Goal: Communication & Community: Participate in discussion

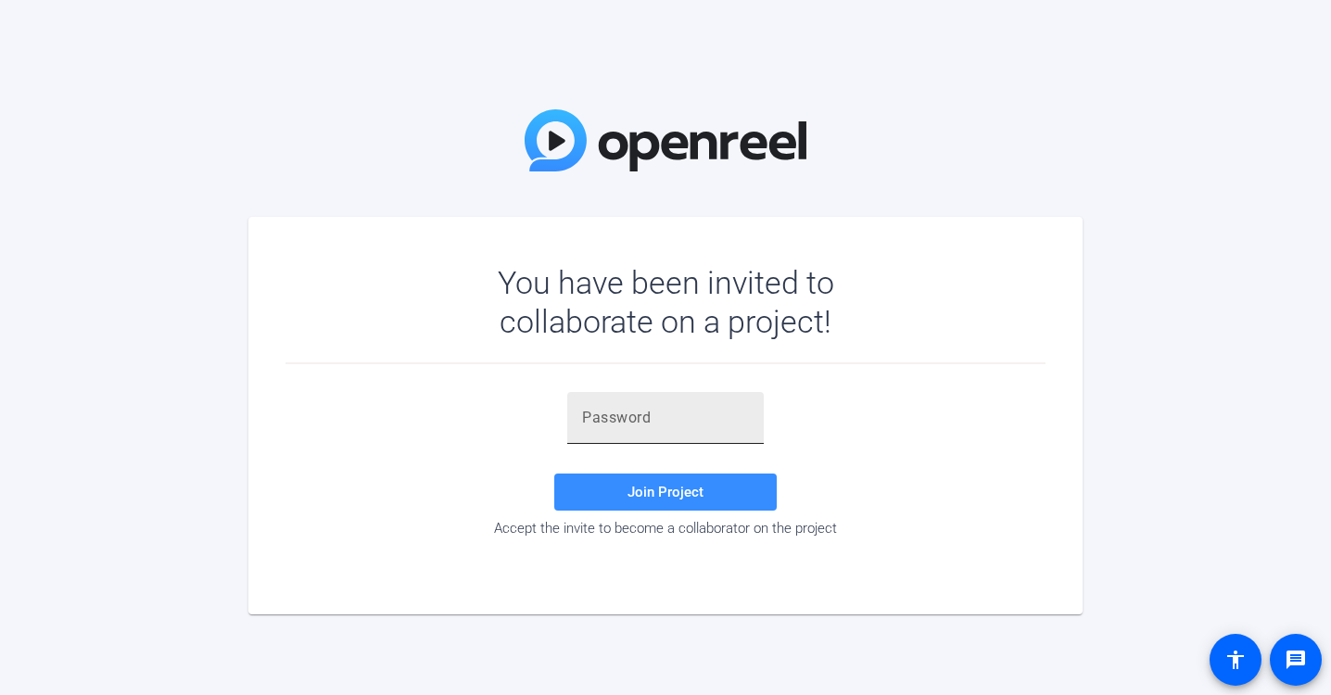
click at [616, 413] on input "text" at bounding box center [665, 418] width 167 height 22
paste input "#0~xlu"
type input "#0~xlu"
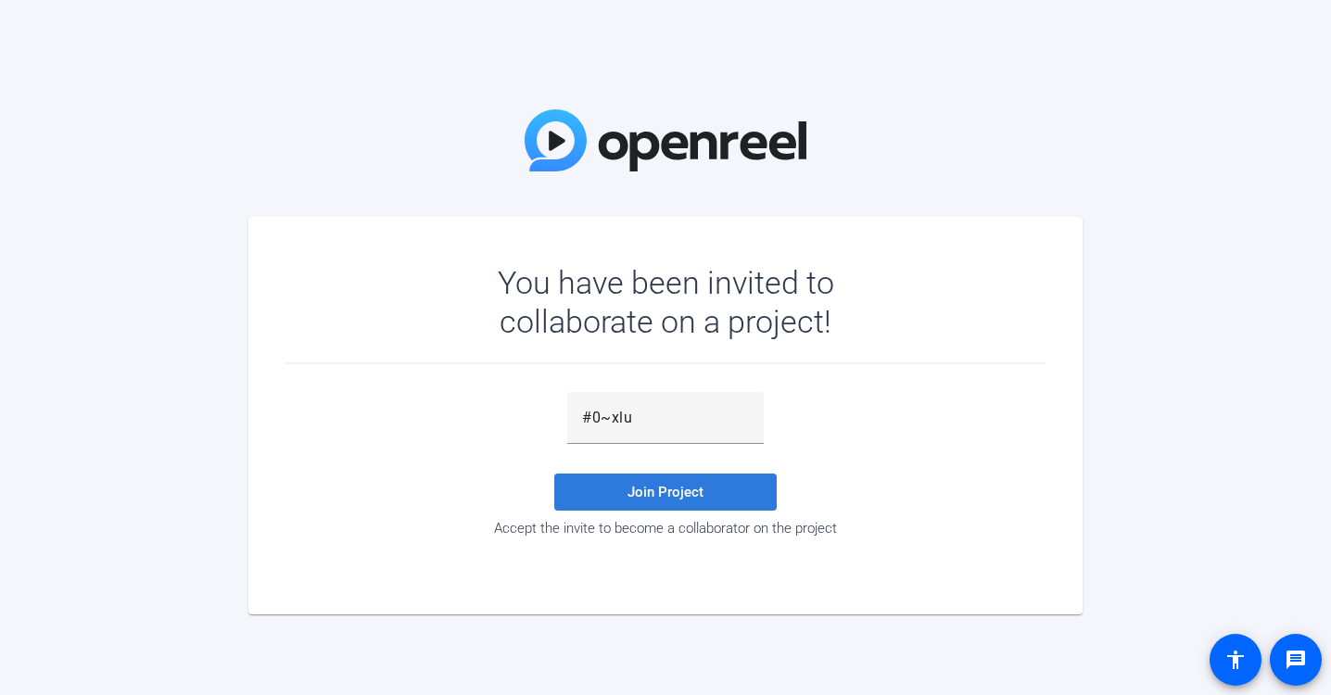
click at [610, 489] on span at bounding box center [665, 492] width 222 height 44
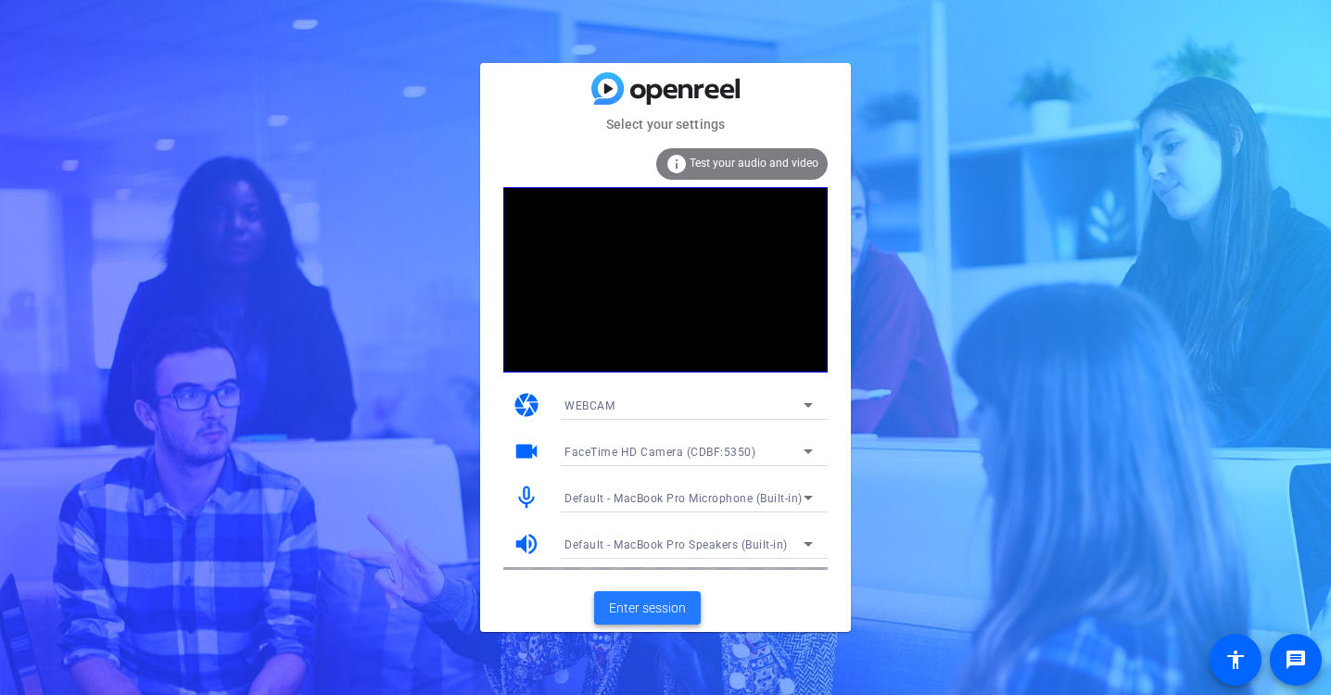
click at [677, 599] on span "Enter session" at bounding box center [647, 608] width 77 height 19
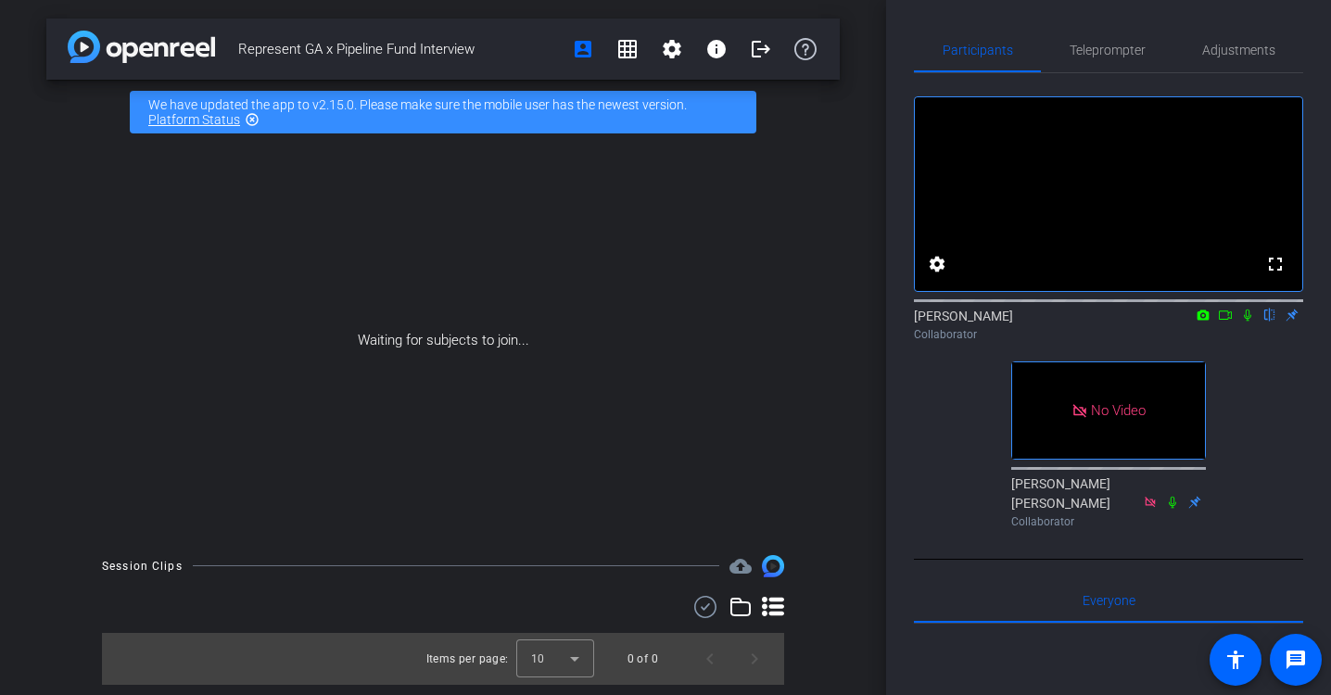
click at [1250, 322] on icon at bounding box center [1247, 315] width 15 height 13
click at [1227, 320] on icon at bounding box center [1225, 315] width 13 height 9
click at [1270, 322] on icon at bounding box center [1270, 316] width 10 height 12
click at [1268, 322] on icon at bounding box center [1269, 315] width 15 height 13
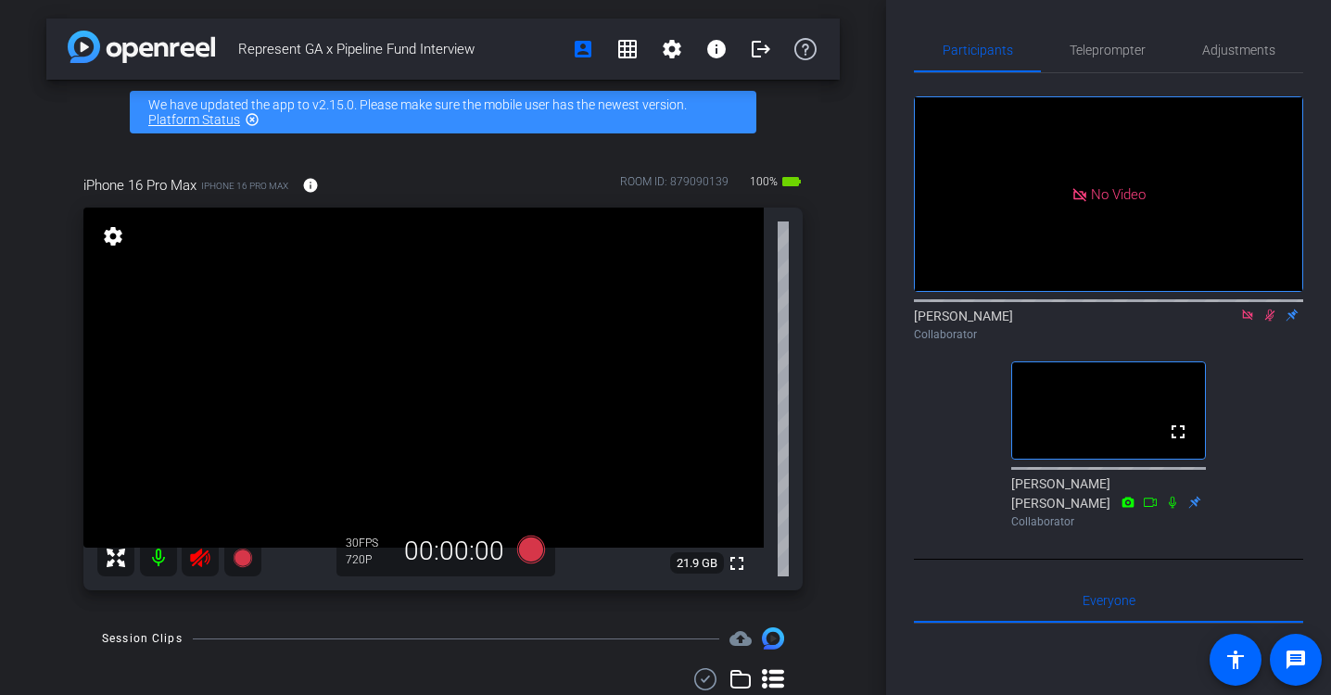
click at [1270, 322] on icon at bounding box center [1269, 315] width 15 height 13
click at [1249, 322] on icon at bounding box center [1247, 315] width 15 height 13
click at [1248, 322] on icon at bounding box center [1247, 315] width 15 height 13
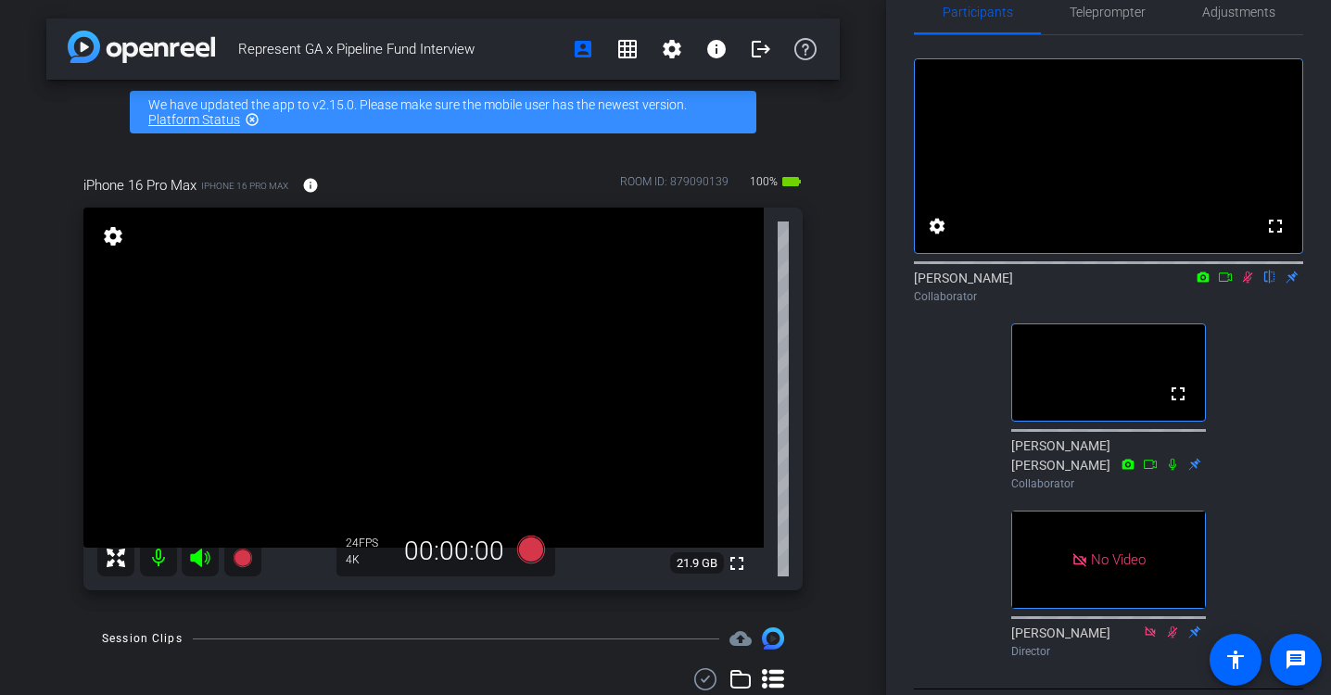
scroll to position [36, 0]
click at [1243, 285] on icon at bounding box center [1247, 279] width 15 height 13
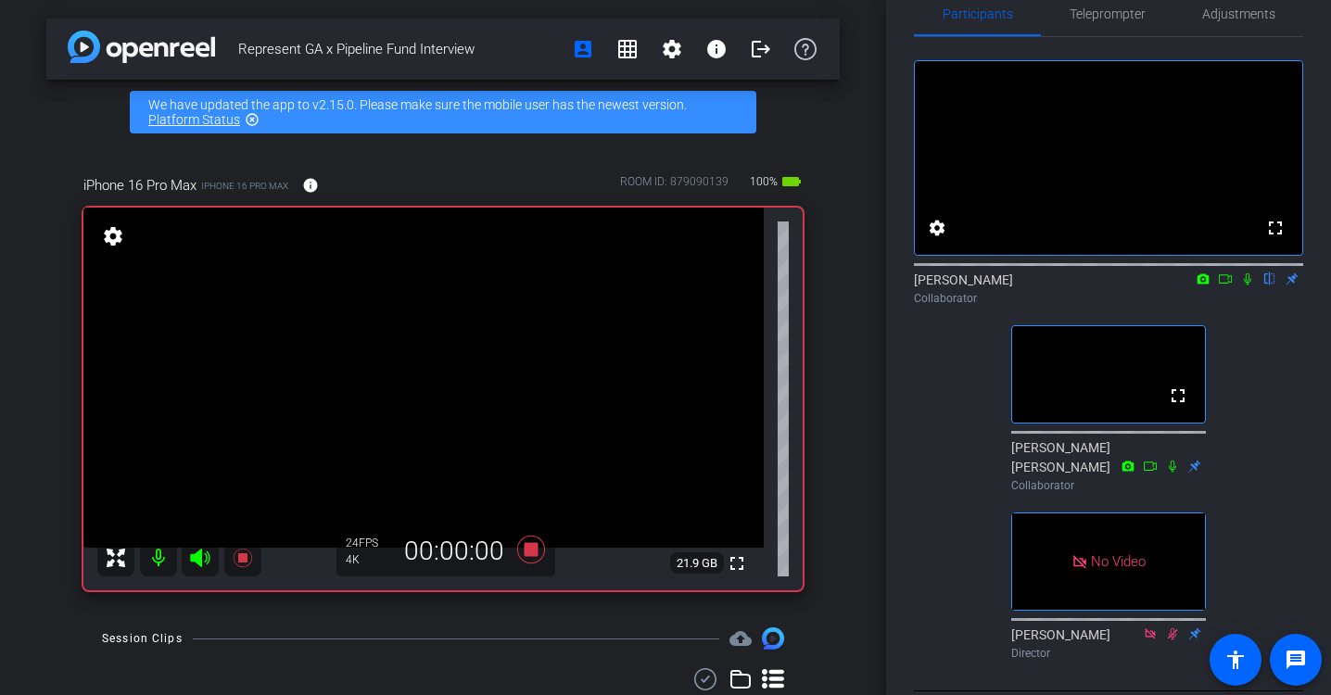
click at [1224, 285] on icon at bounding box center [1225, 279] width 15 height 13
click at [1265, 285] on icon at bounding box center [1269, 279] width 15 height 13
click at [1274, 285] on icon at bounding box center [1269, 279] width 15 height 13
click at [1267, 285] on icon at bounding box center [1269, 279] width 7 height 12
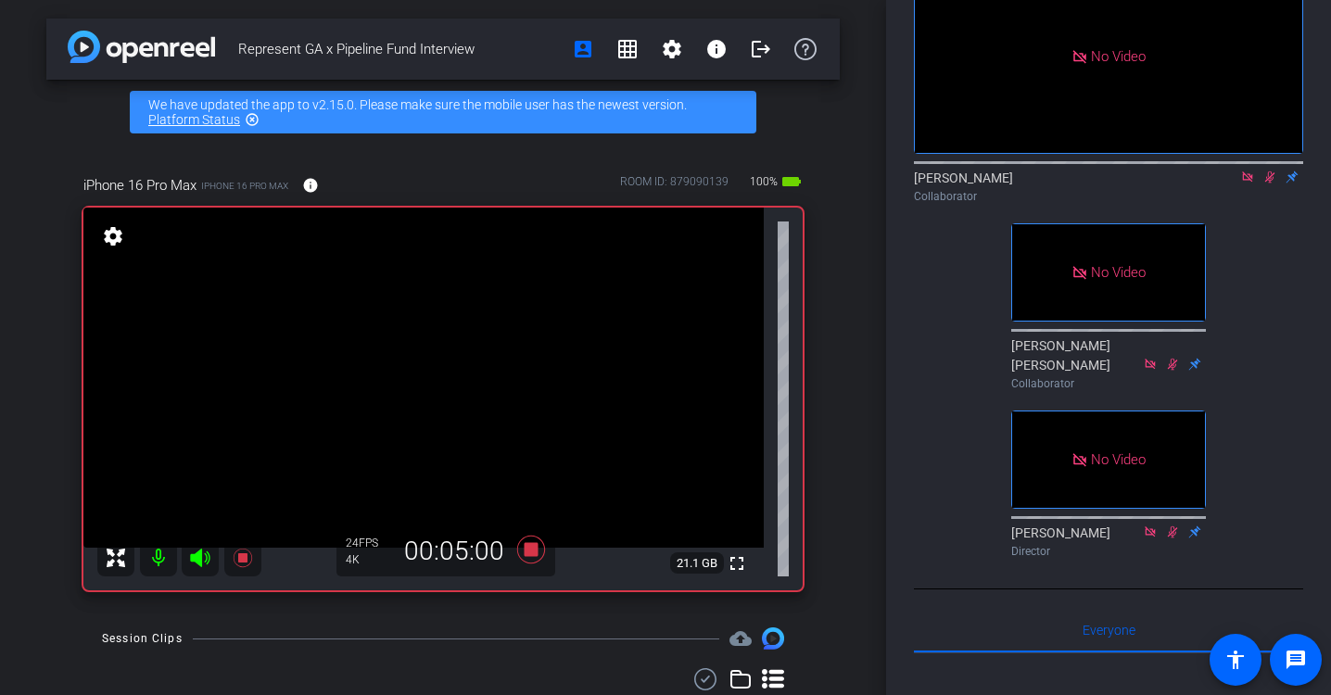
scroll to position [124, 0]
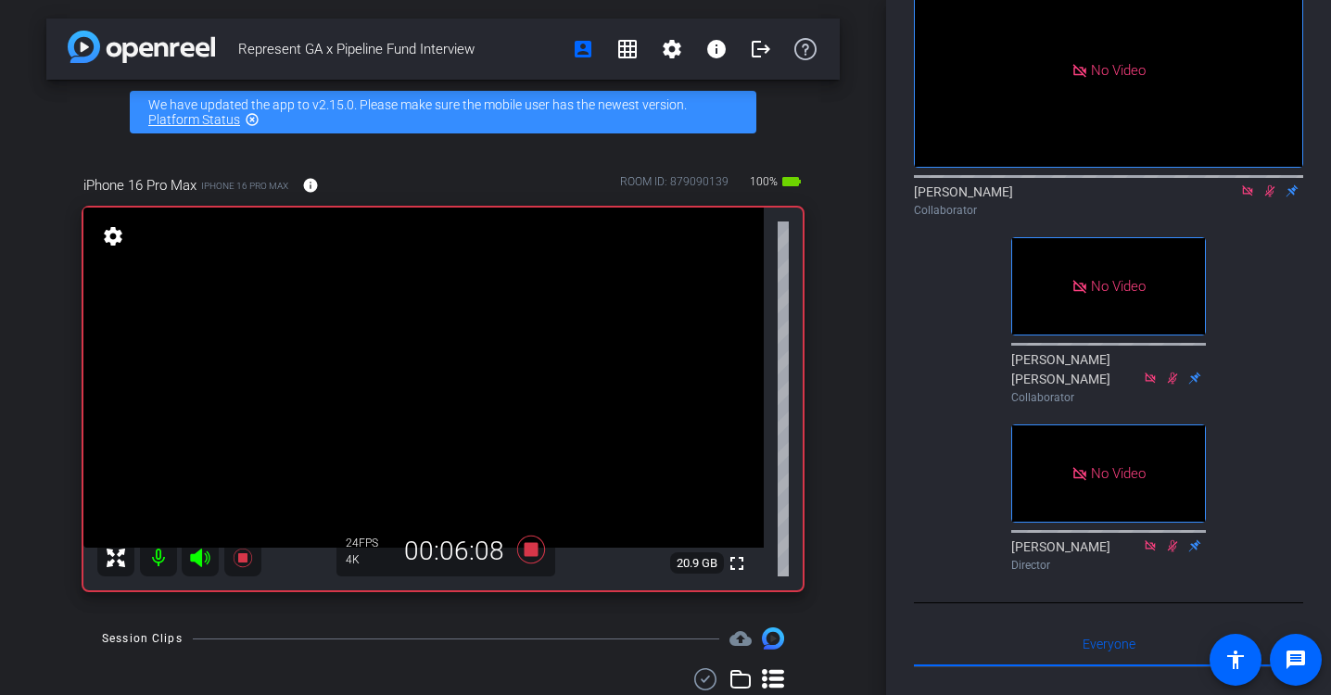
click at [1269, 197] on icon at bounding box center [1269, 190] width 15 height 13
click at [1267, 197] on icon at bounding box center [1269, 190] width 15 height 13
click at [1268, 197] on icon at bounding box center [1270, 191] width 10 height 12
click at [1271, 197] on icon at bounding box center [1269, 190] width 15 height 13
click at [1270, 197] on icon at bounding box center [1269, 190] width 15 height 13
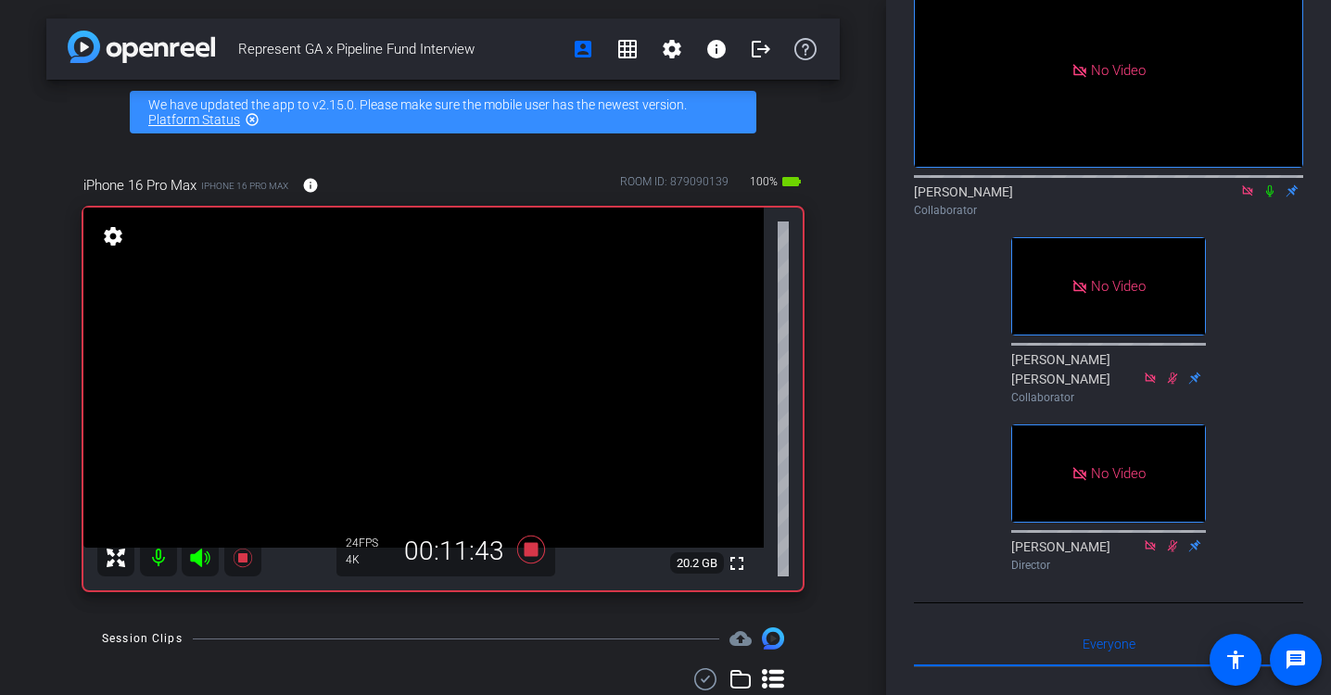
click at [1270, 197] on icon at bounding box center [1269, 190] width 15 height 13
click at [1269, 197] on icon at bounding box center [1269, 190] width 15 height 13
click at [1275, 197] on icon at bounding box center [1269, 190] width 15 height 13
click at [1265, 197] on icon at bounding box center [1269, 190] width 15 height 13
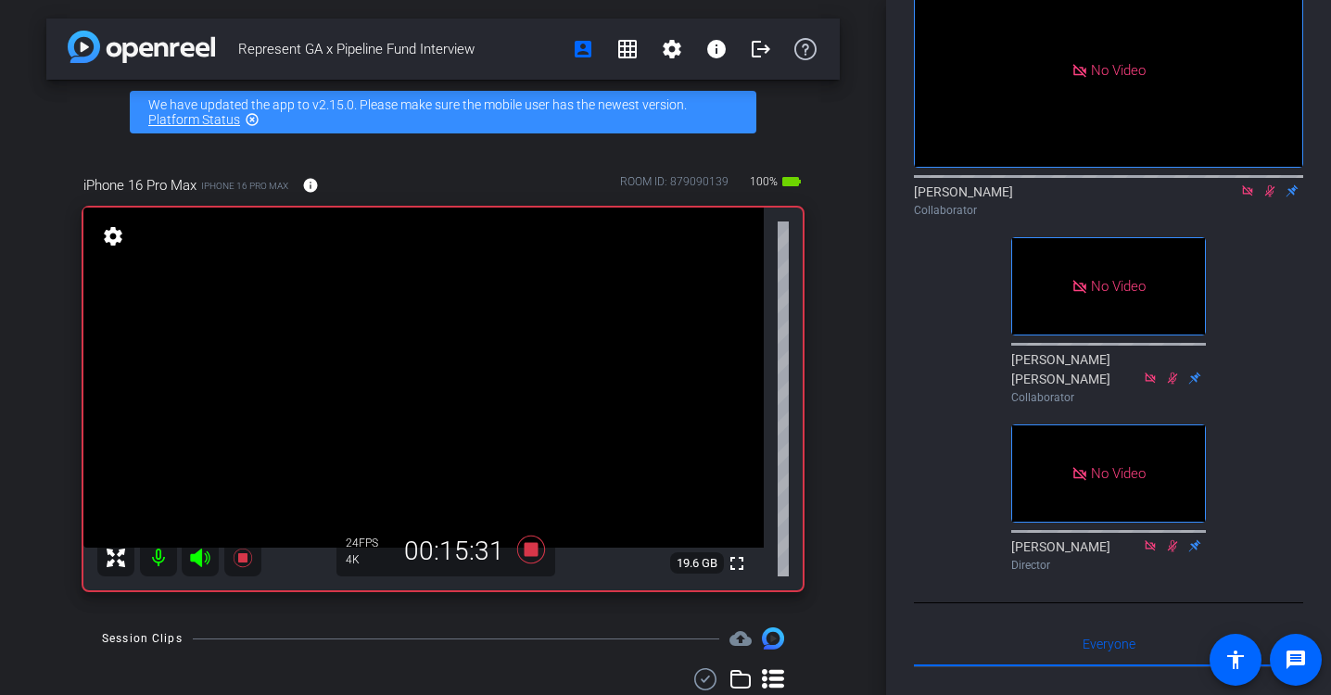
click at [1271, 197] on icon at bounding box center [1270, 191] width 10 height 12
click at [1270, 199] on mat-icon at bounding box center [1270, 191] width 22 height 17
click at [1263, 197] on icon at bounding box center [1269, 190] width 15 height 13
click at [1270, 197] on icon at bounding box center [1269, 191] width 7 height 12
click at [1270, 197] on icon at bounding box center [1270, 191] width 10 height 12
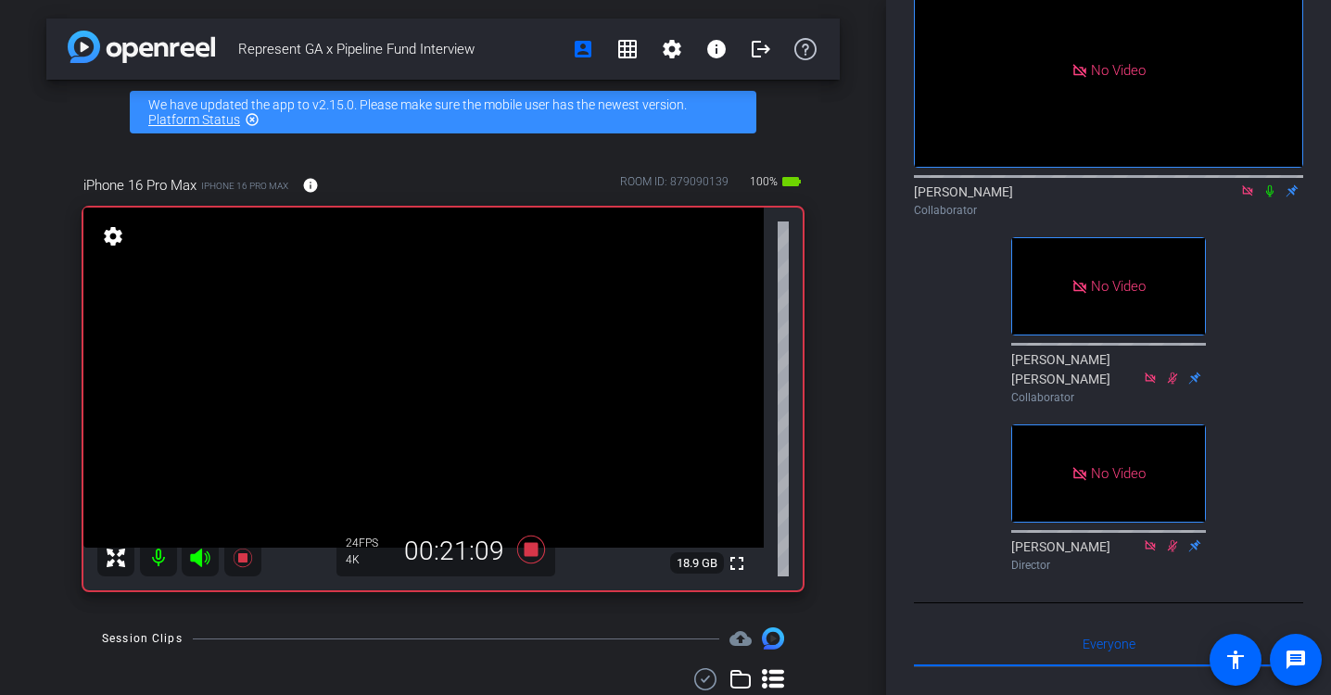
click at [1270, 197] on icon at bounding box center [1269, 191] width 7 height 12
click at [1267, 197] on icon at bounding box center [1269, 190] width 15 height 13
click at [1270, 197] on icon at bounding box center [1269, 190] width 15 height 13
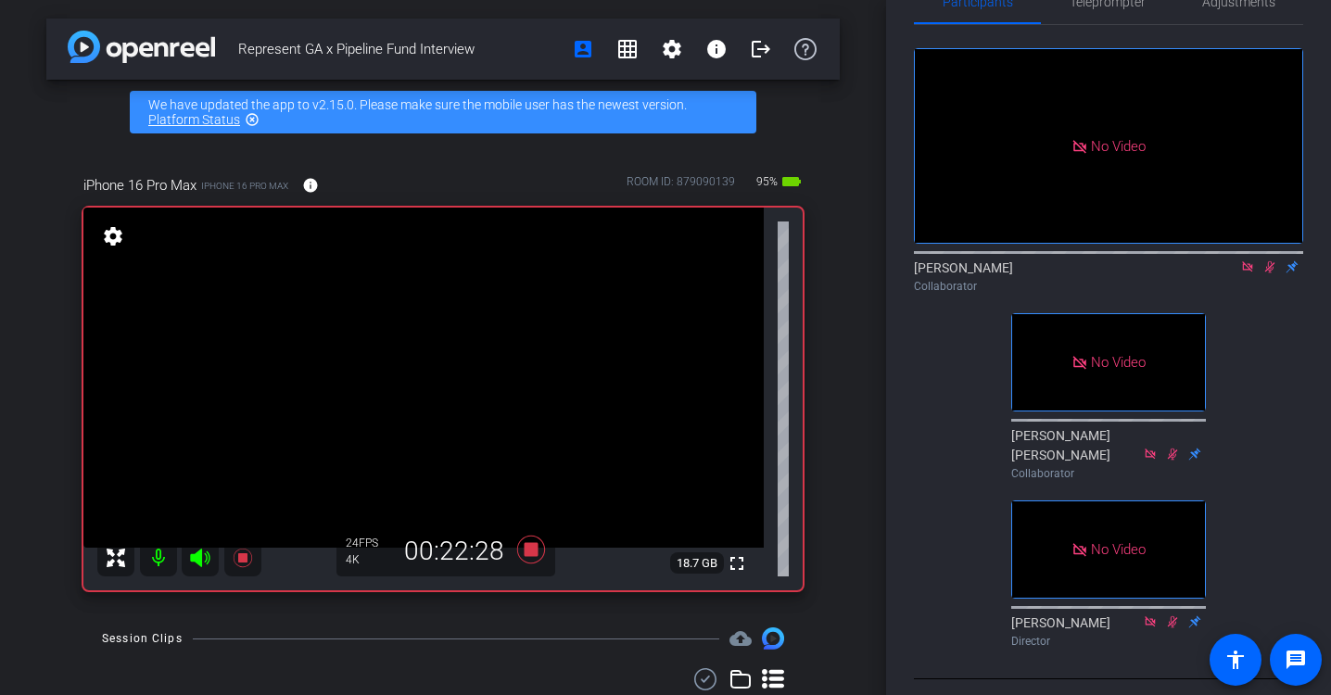
scroll to position [0, 0]
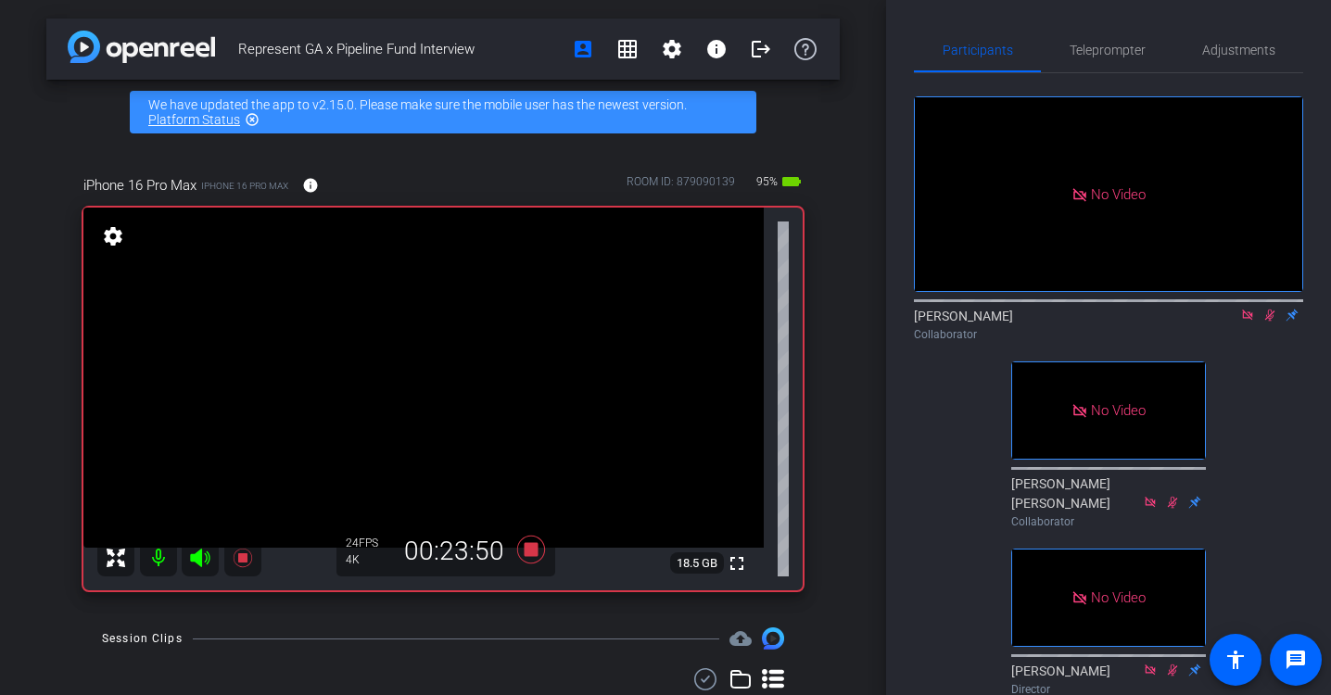
drag, startPoint x: 1274, startPoint y: 340, endPoint x: 1267, endPoint y: 403, distance: 63.4
click at [1267, 403] on div "No Video [PERSON_NAME] Collaborator No Video [PERSON_NAME] [PERSON_NAME] Collab…" at bounding box center [1108, 388] width 389 height 630
click at [1273, 322] on icon at bounding box center [1270, 316] width 10 height 12
click at [1273, 322] on icon at bounding box center [1269, 316] width 7 height 12
click at [1273, 322] on icon at bounding box center [1270, 316] width 10 height 12
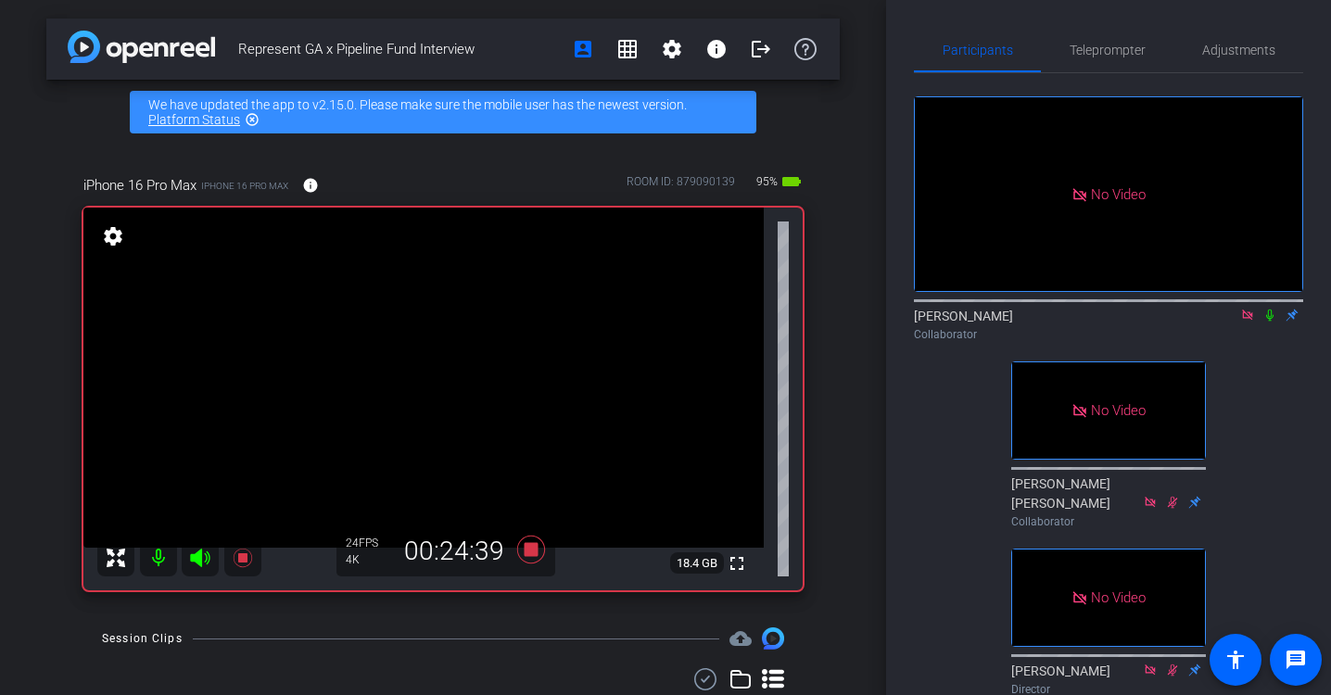
click at [1270, 322] on icon at bounding box center [1269, 315] width 15 height 13
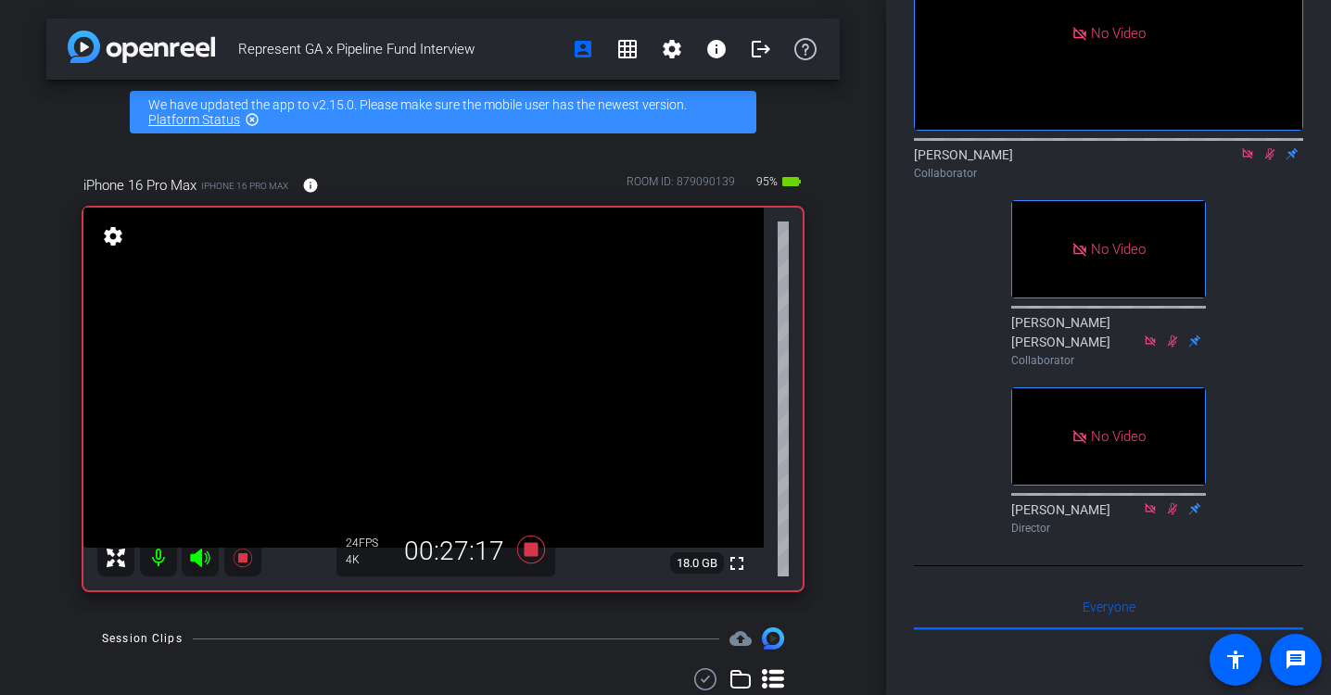
scroll to position [146, 0]
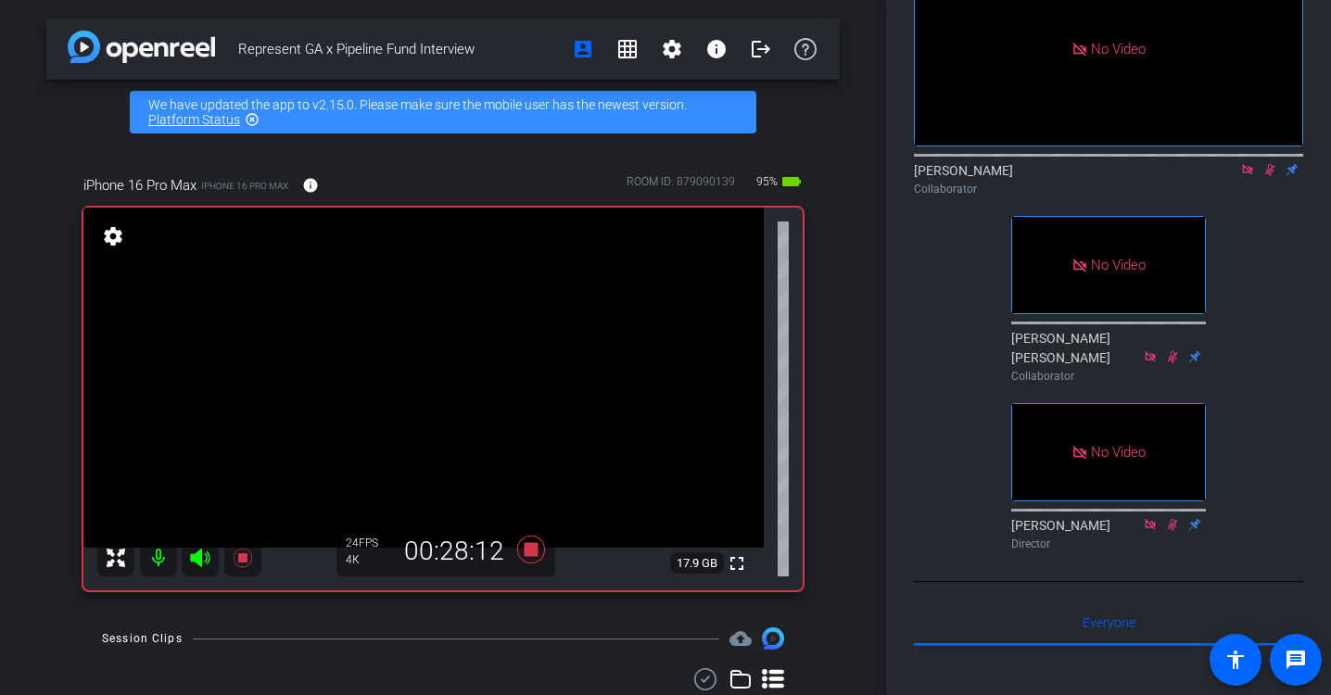
click at [1271, 176] on icon at bounding box center [1269, 169] width 15 height 13
click at [1267, 176] on icon at bounding box center [1269, 169] width 15 height 13
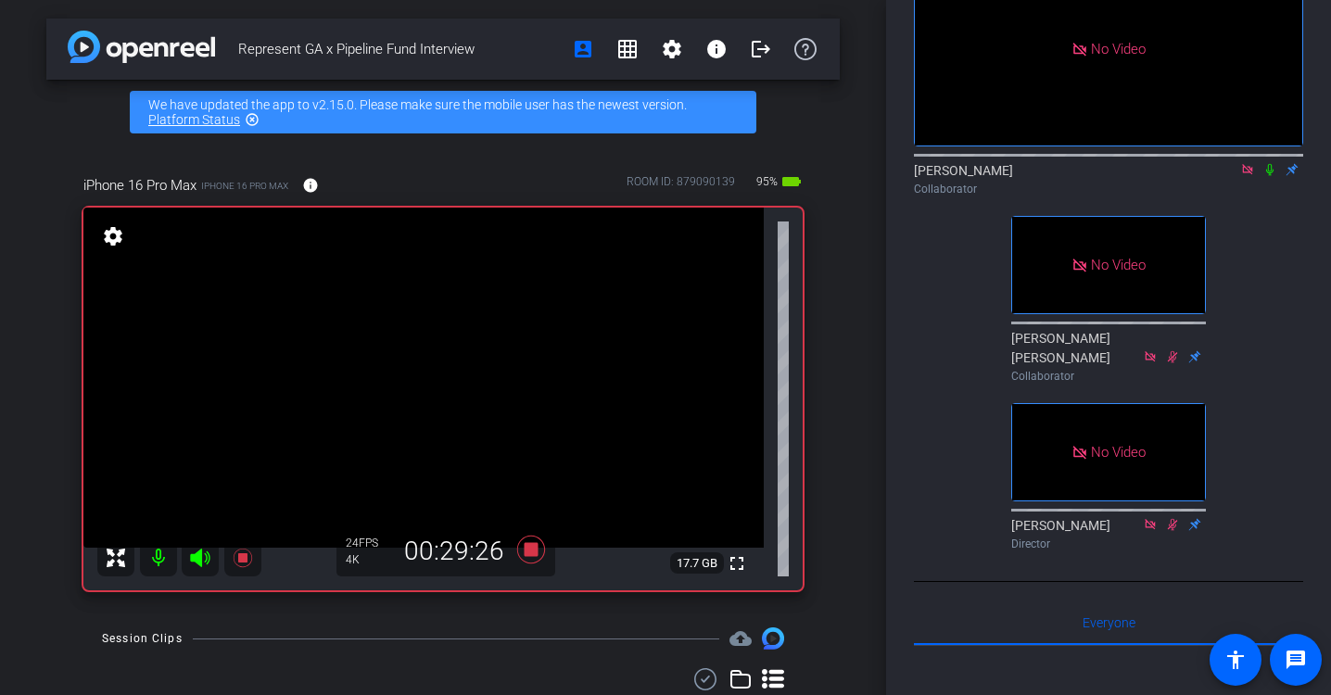
click at [1267, 176] on icon at bounding box center [1269, 169] width 15 height 13
click at [1268, 176] on icon at bounding box center [1270, 170] width 10 height 12
click at [1270, 176] on icon at bounding box center [1269, 169] width 15 height 13
click at [1267, 176] on icon at bounding box center [1269, 169] width 15 height 13
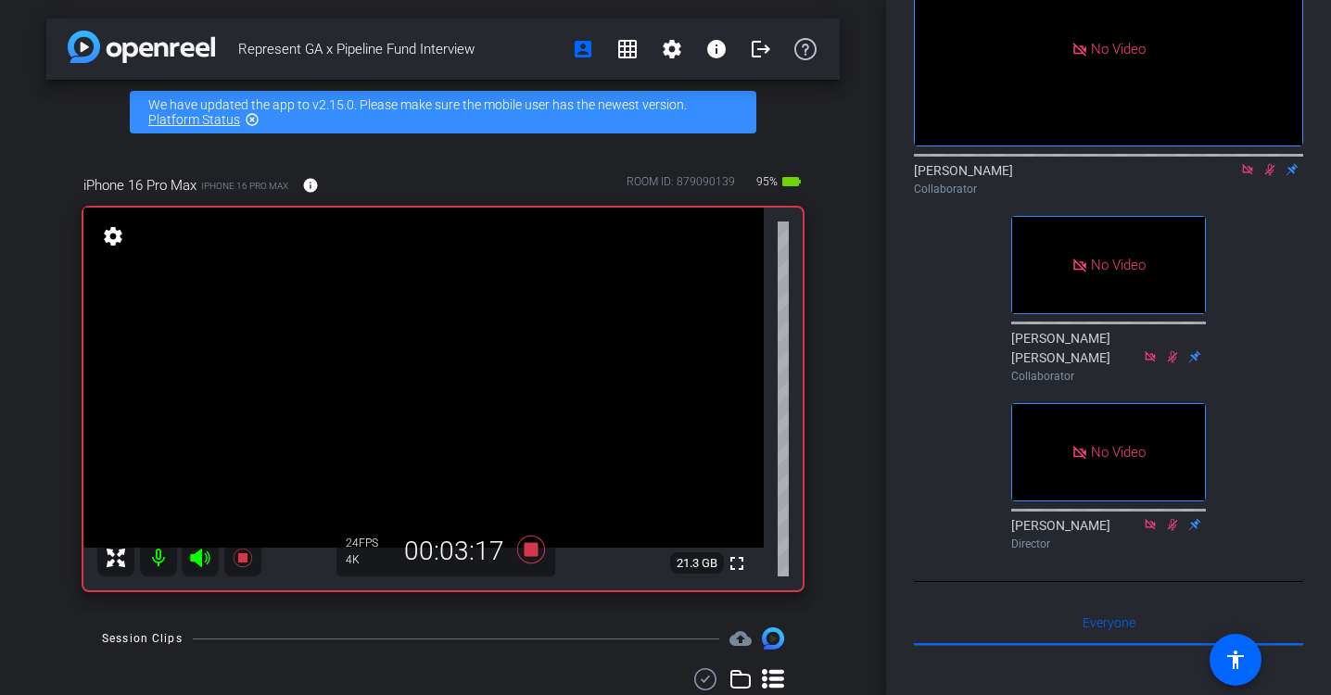
click at [1270, 176] on icon at bounding box center [1269, 169] width 15 height 13
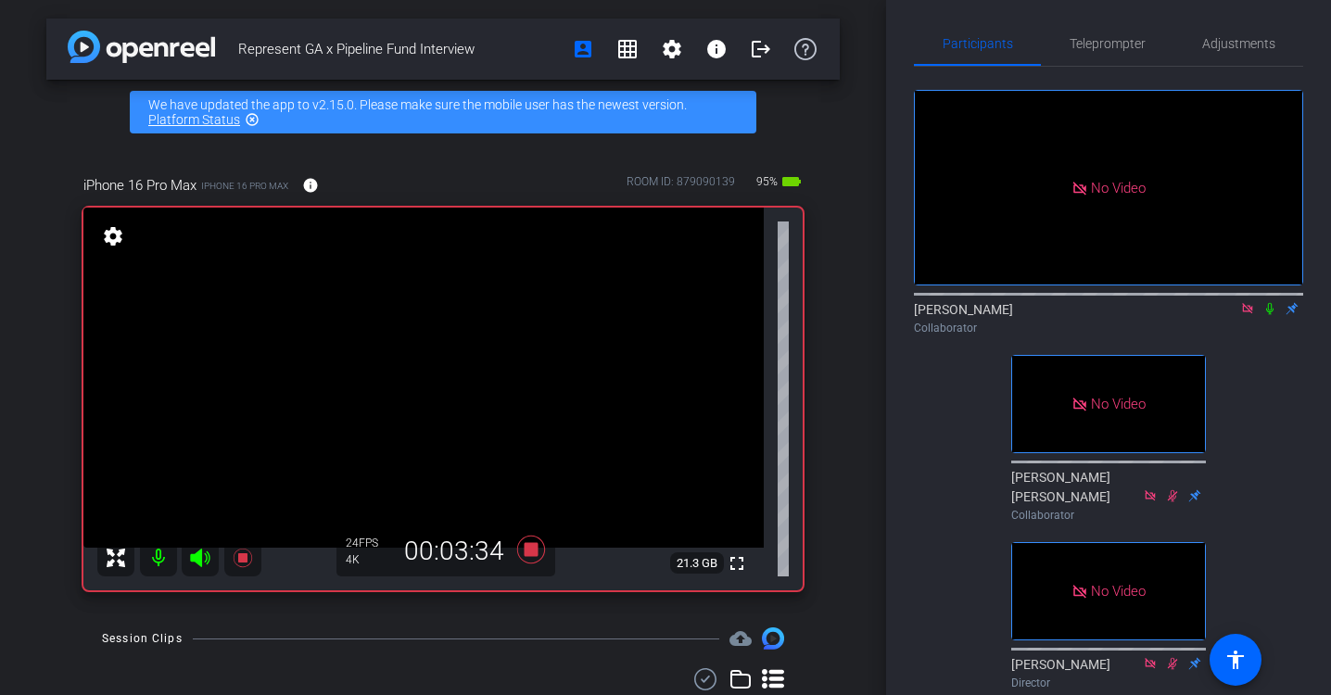
scroll to position [8, 0]
click at [1269, 313] on icon at bounding box center [1269, 306] width 15 height 13
click at [1270, 313] on icon at bounding box center [1269, 306] width 15 height 13
click at [1273, 313] on icon at bounding box center [1269, 306] width 15 height 13
click at [1267, 313] on icon at bounding box center [1269, 306] width 15 height 13
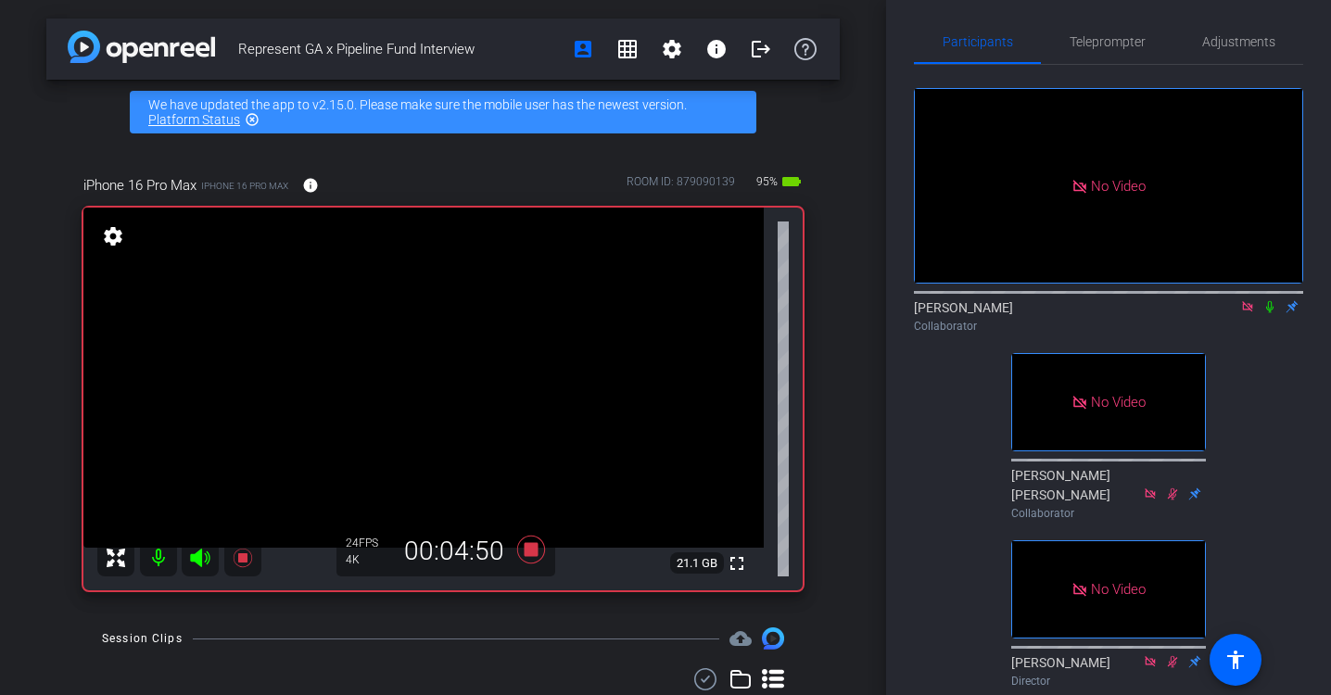
click at [1267, 313] on icon at bounding box center [1269, 306] width 15 height 13
click at [1270, 313] on icon at bounding box center [1269, 306] width 15 height 13
click at [1265, 313] on icon at bounding box center [1269, 306] width 15 height 13
click at [1273, 313] on icon at bounding box center [1270, 307] width 10 height 12
click at [1270, 313] on icon at bounding box center [1269, 306] width 15 height 13
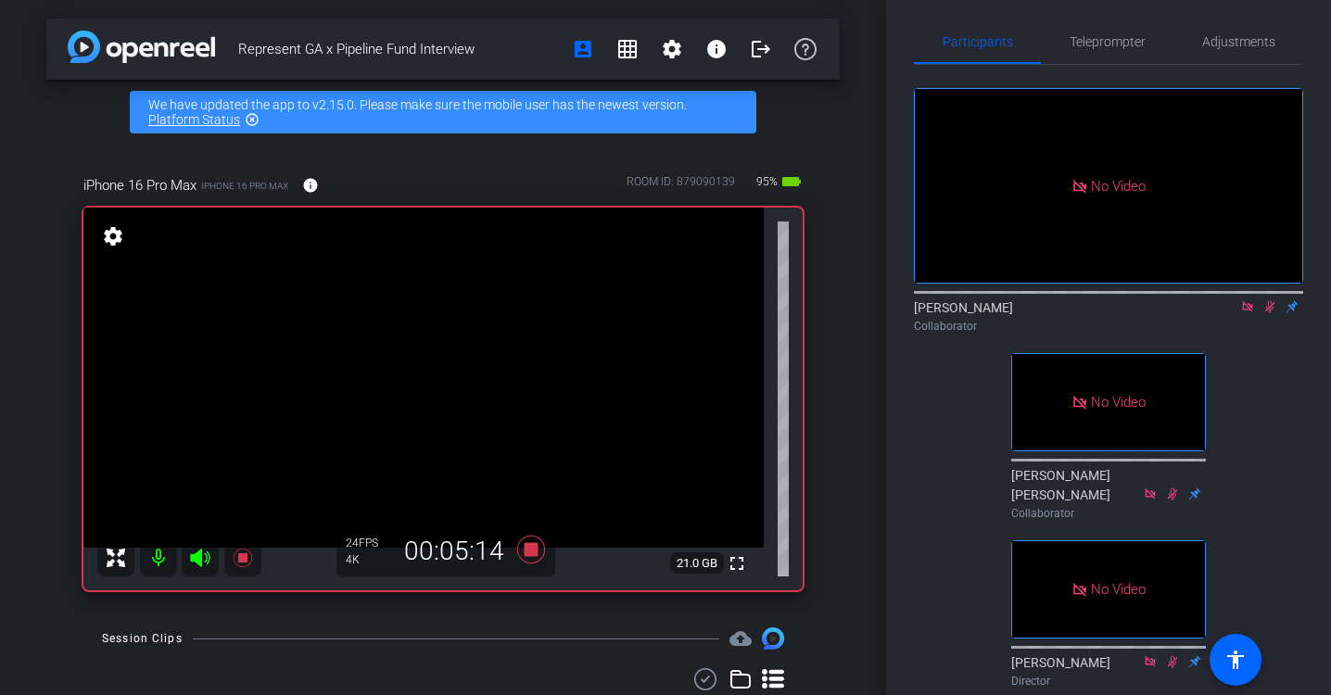
click at [1269, 313] on icon at bounding box center [1270, 307] width 10 height 12
click at [1269, 313] on icon at bounding box center [1269, 306] width 15 height 13
click at [1272, 313] on icon at bounding box center [1270, 307] width 10 height 12
click at [1266, 313] on icon at bounding box center [1269, 306] width 15 height 13
click at [1273, 313] on icon at bounding box center [1269, 306] width 15 height 13
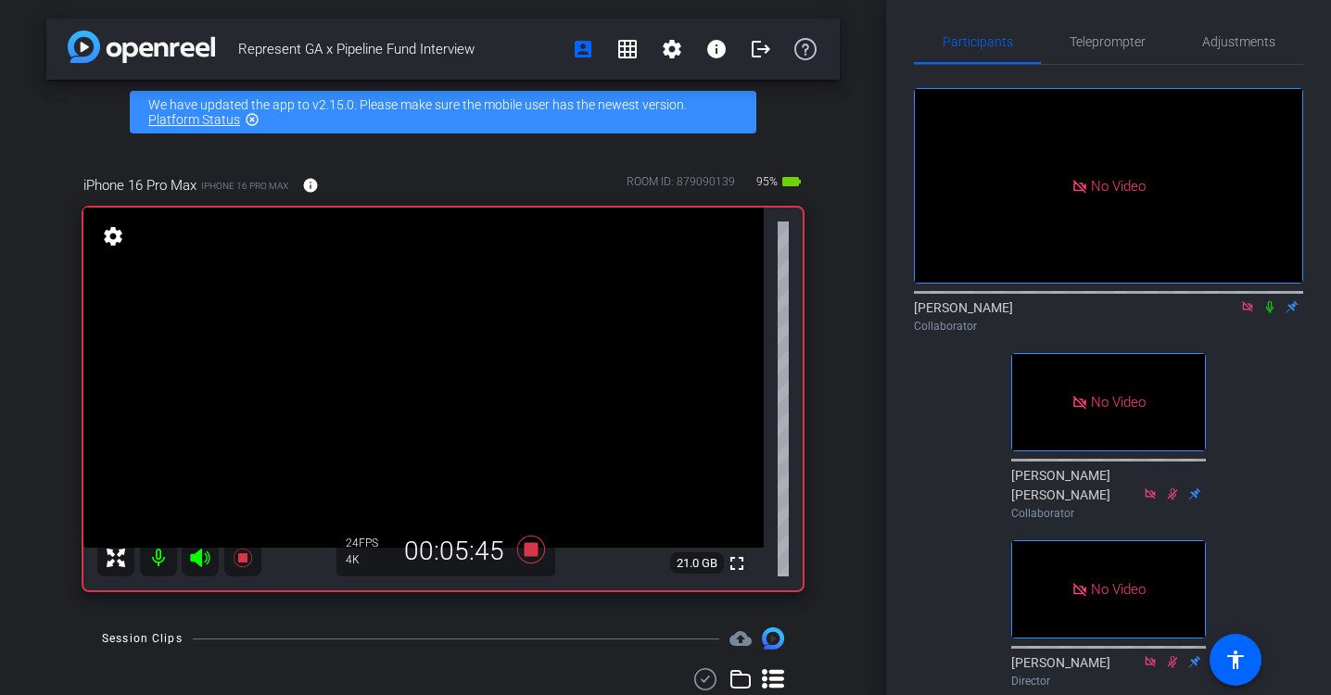
click at [1267, 313] on icon at bounding box center [1269, 306] width 15 height 13
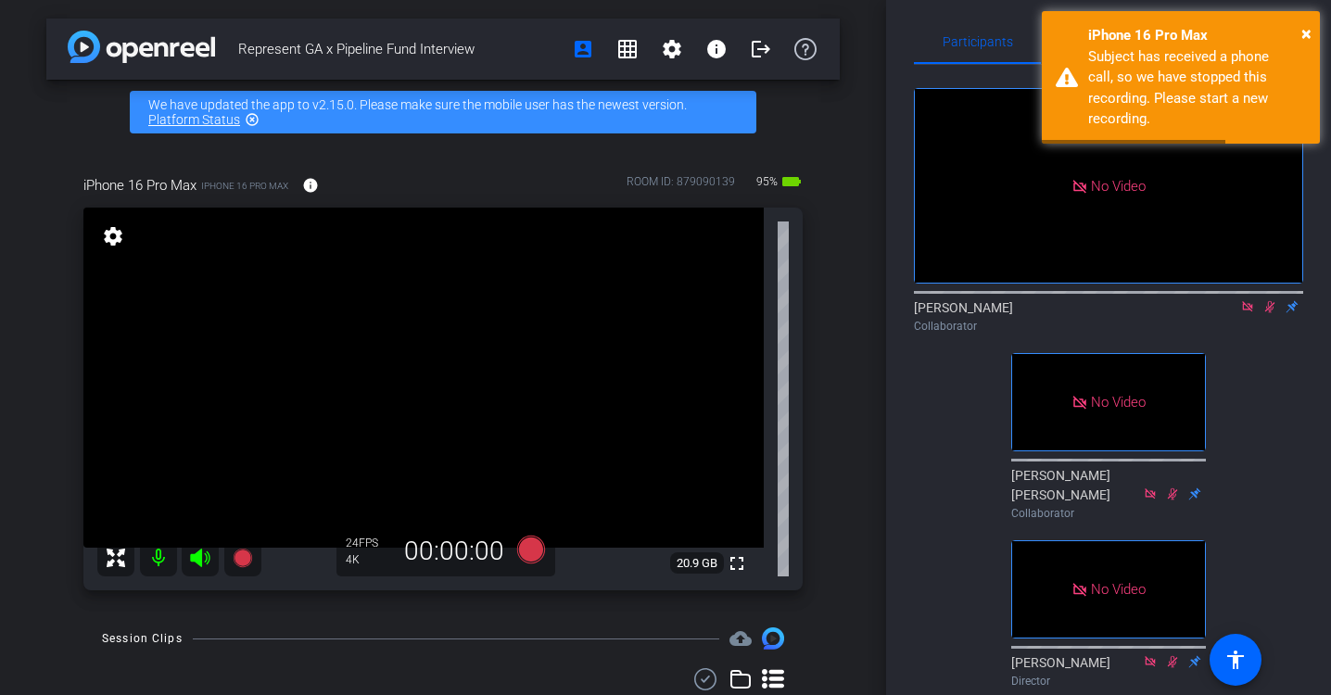
click at [1269, 313] on icon at bounding box center [1269, 306] width 15 height 13
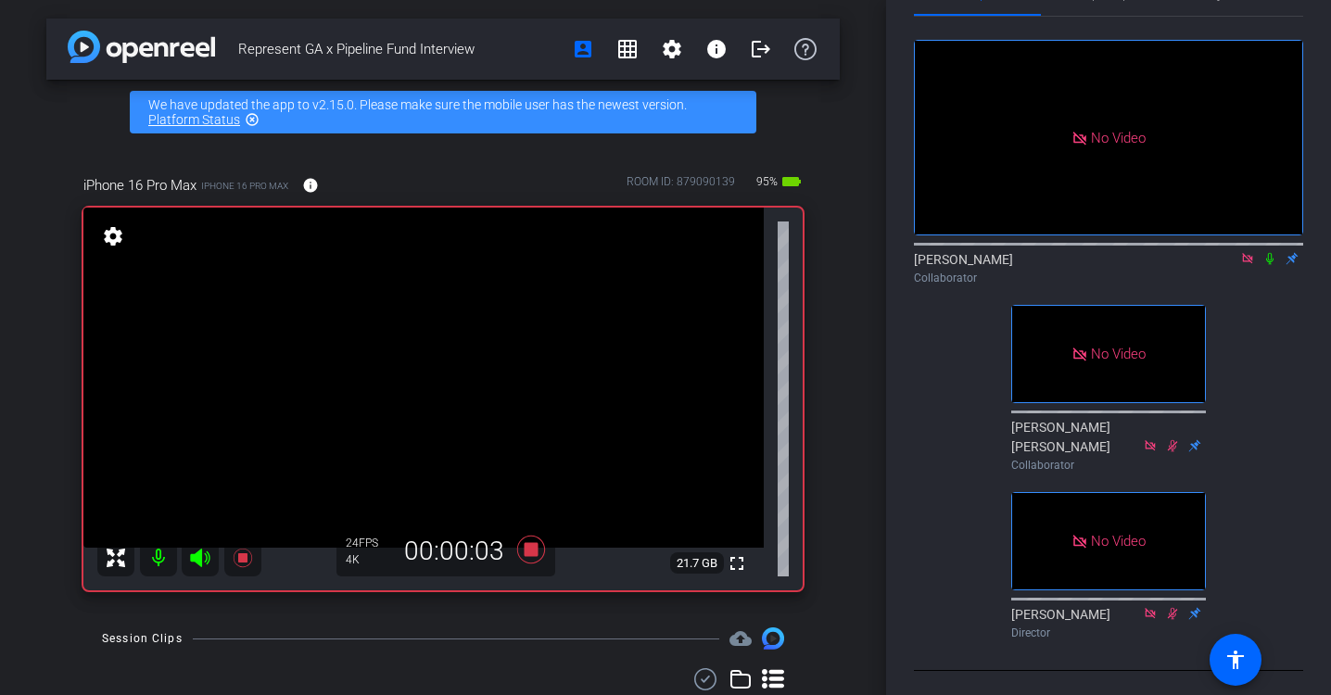
click at [1271, 265] on icon at bounding box center [1269, 258] width 15 height 13
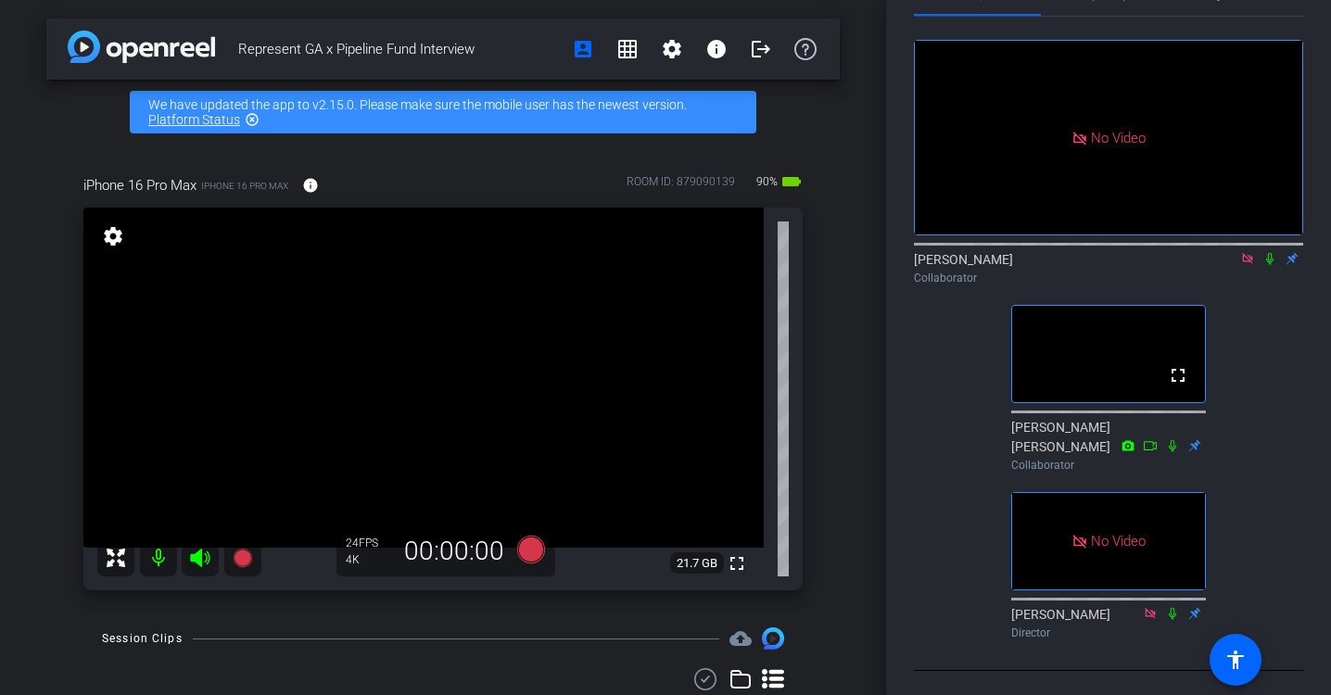
click at [1270, 265] on icon at bounding box center [1269, 258] width 15 height 13
click at [1272, 265] on icon at bounding box center [1269, 258] width 15 height 13
click at [1271, 265] on icon at bounding box center [1269, 258] width 15 height 13
click at [1271, 265] on icon at bounding box center [1270, 259] width 10 height 12
